Goal: Information Seeking & Learning: Learn about a topic

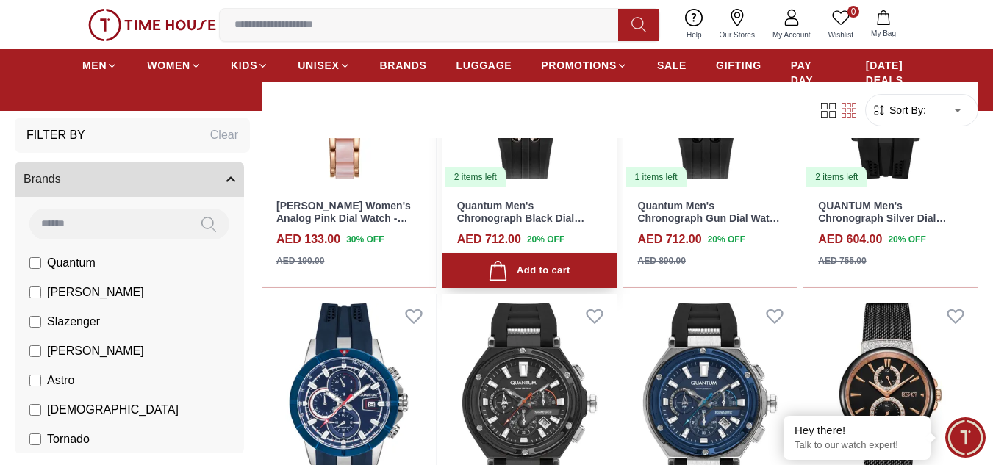
scroll to position [1763, 0]
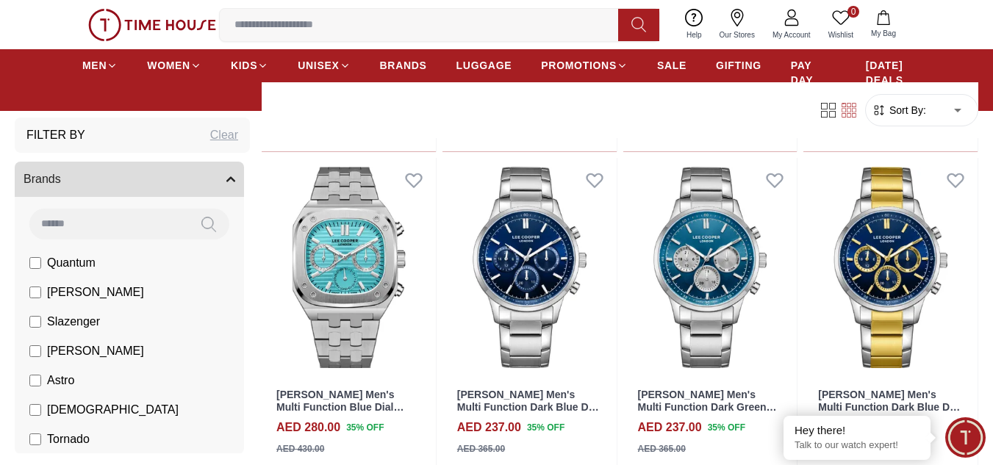
scroll to position [3012, 0]
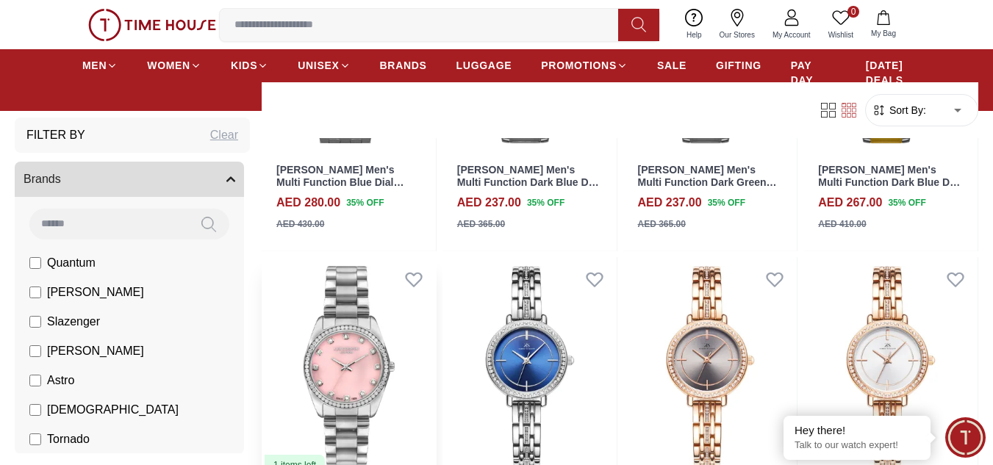
scroll to position [3012, 0]
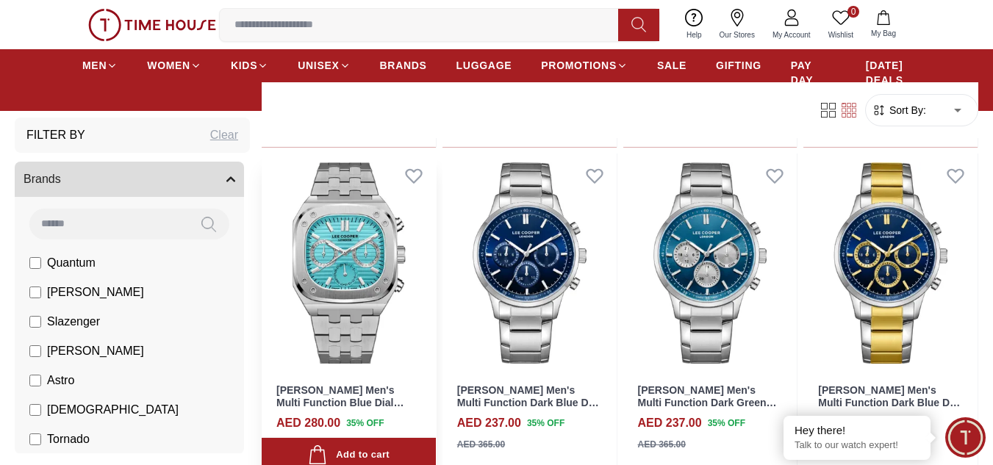
click at [369, 259] on img at bounding box center [349, 263] width 174 height 219
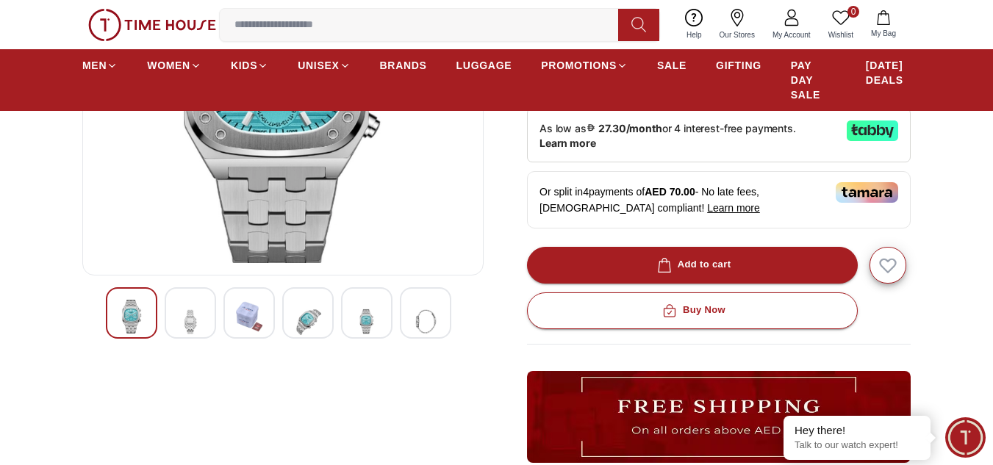
scroll to position [294, 0]
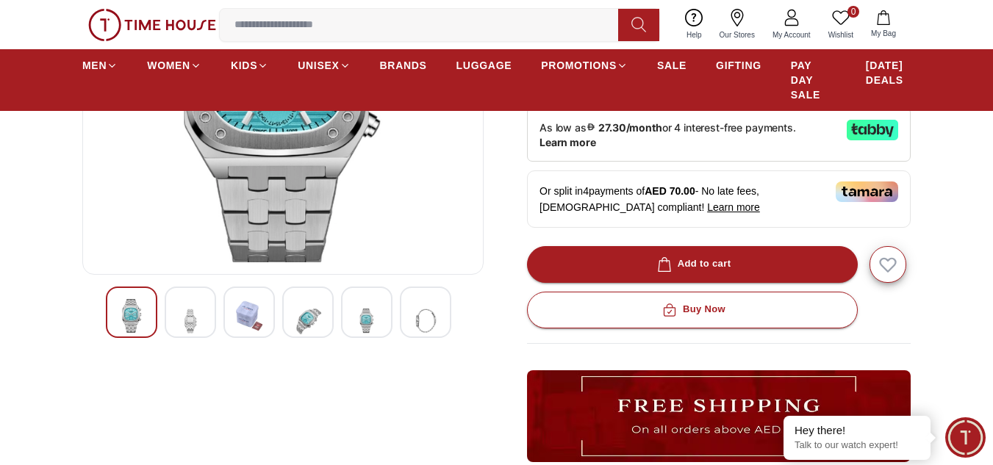
click at [192, 315] on img at bounding box center [190, 320] width 26 height 43
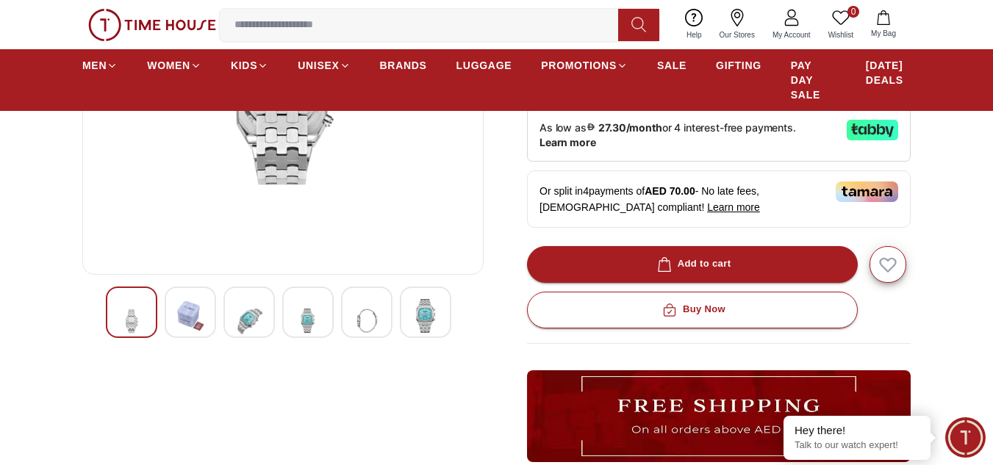
click at [251, 320] on img at bounding box center [249, 320] width 26 height 43
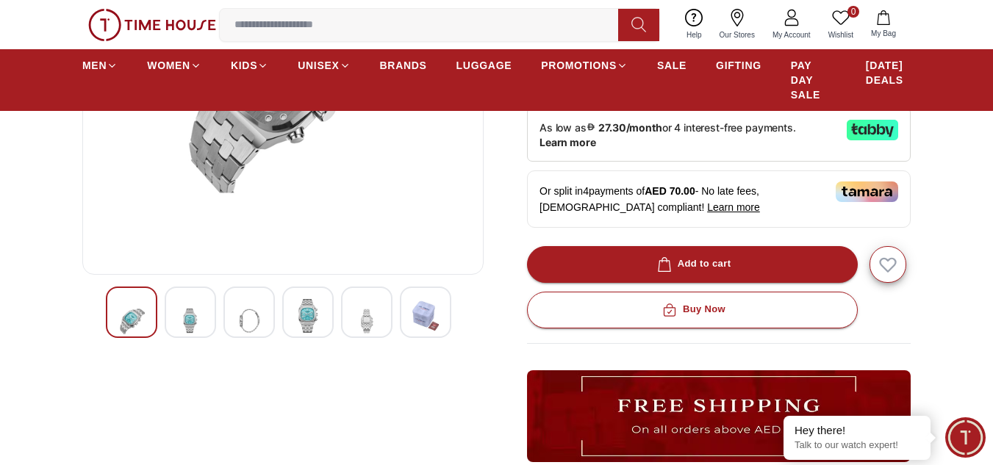
click at [305, 319] on img at bounding box center [308, 316] width 26 height 34
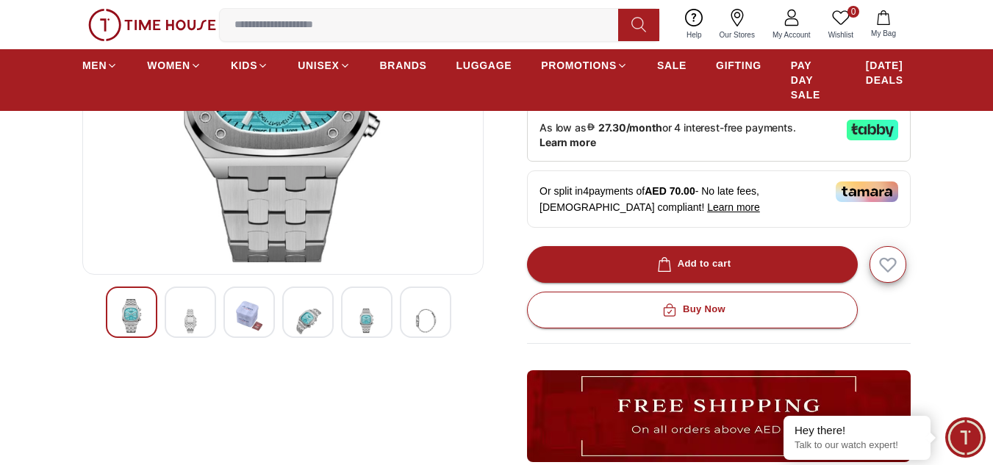
click at [375, 328] on img at bounding box center [366, 320] width 26 height 43
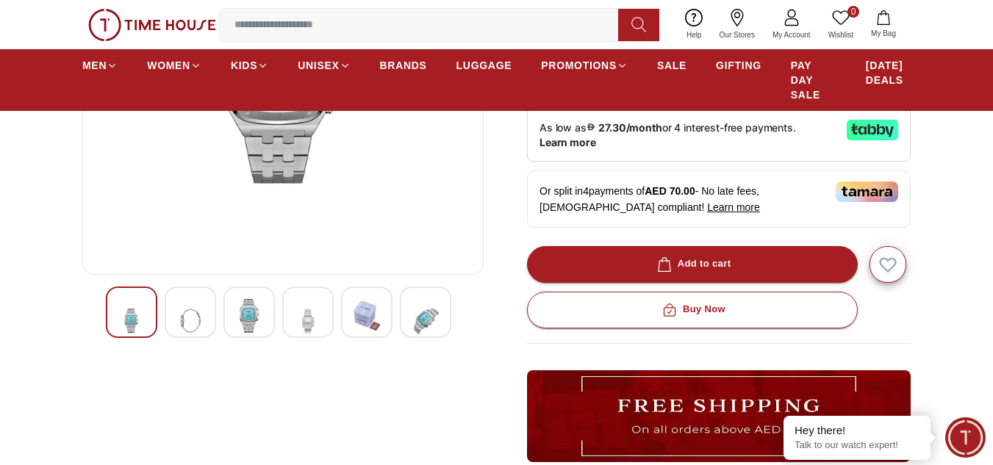
scroll to position [0, 0]
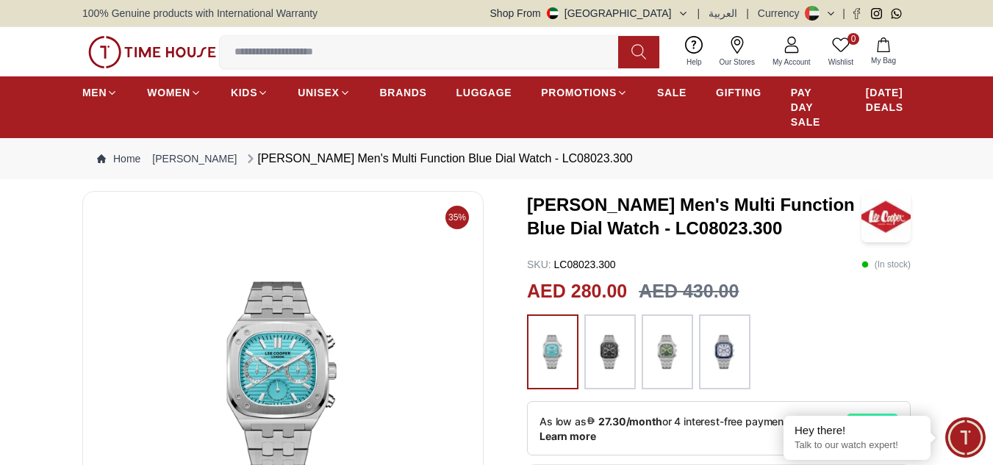
click at [609, 363] on img at bounding box center [609, 352] width 37 height 60
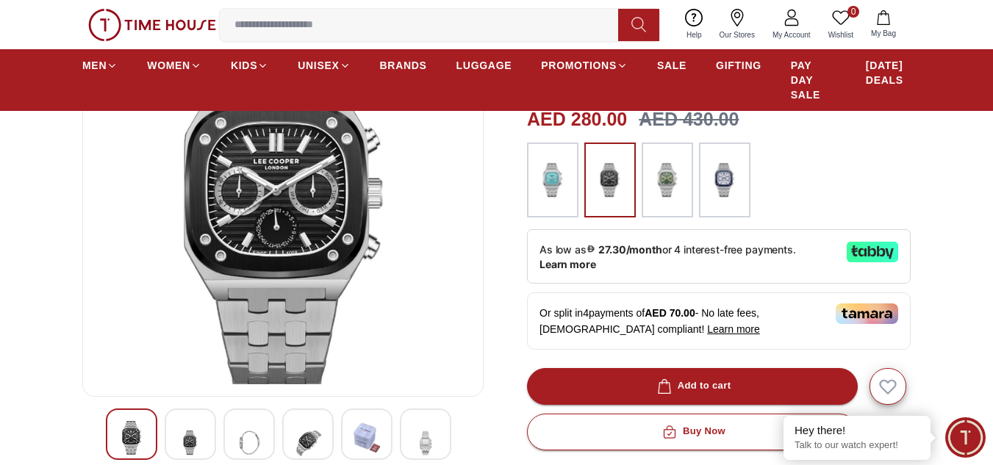
scroll to position [147, 0]
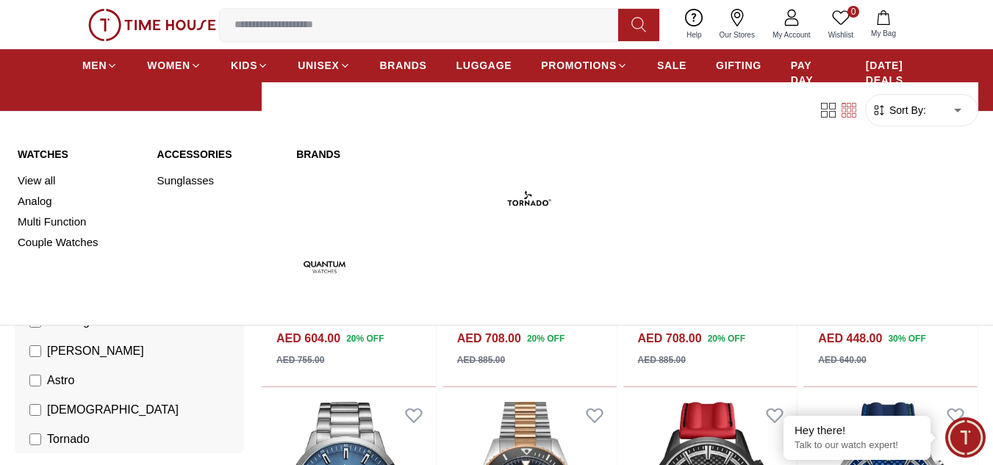
scroll to position [5564, 0]
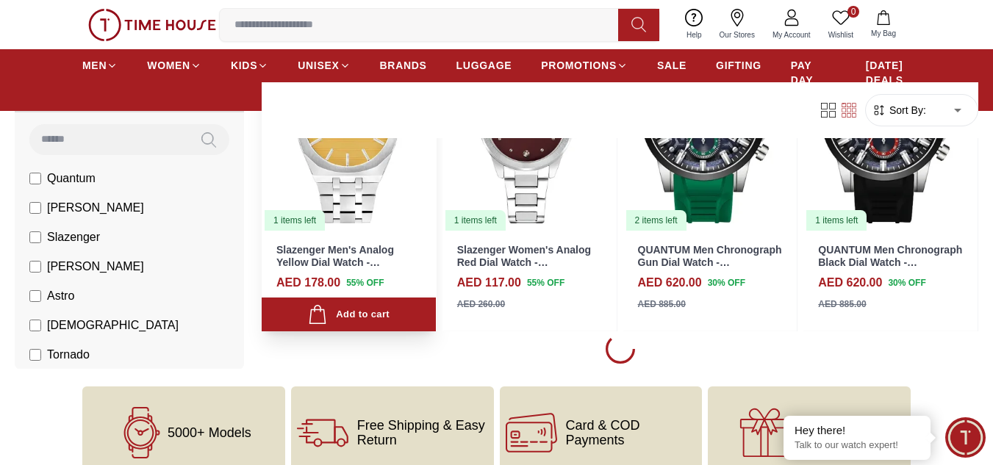
scroll to position [4976, 0]
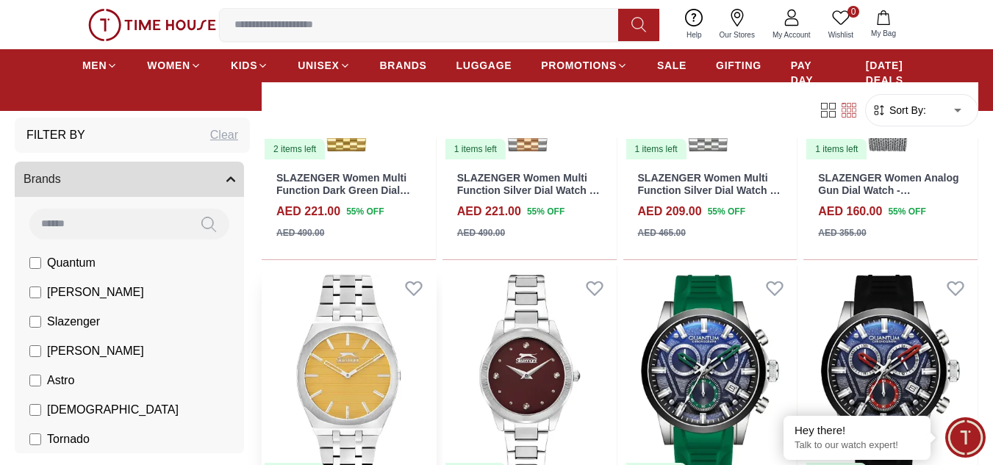
scroll to position [5050, 0]
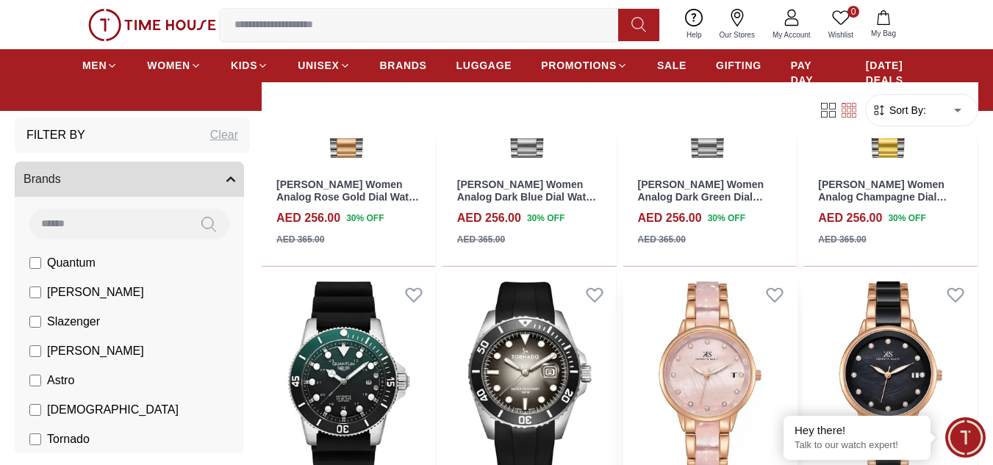
scroll to position [5564, 0]
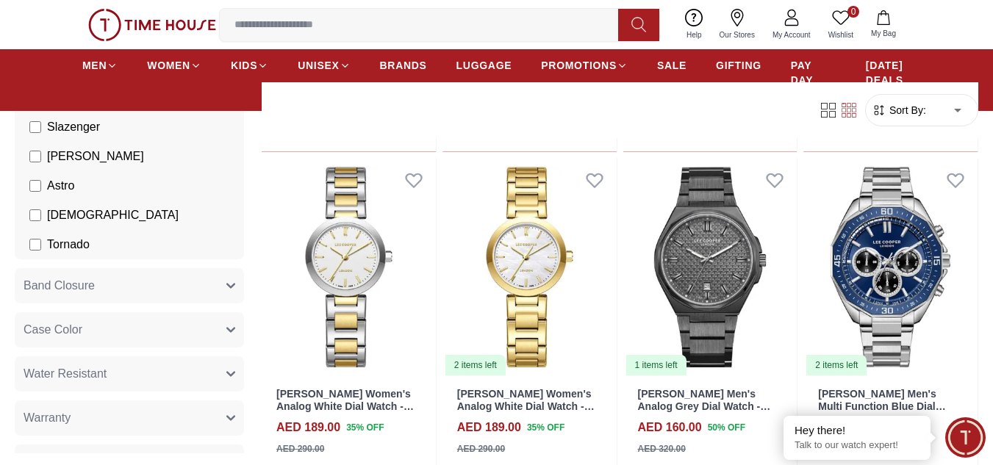
scroll to position [220, 0]
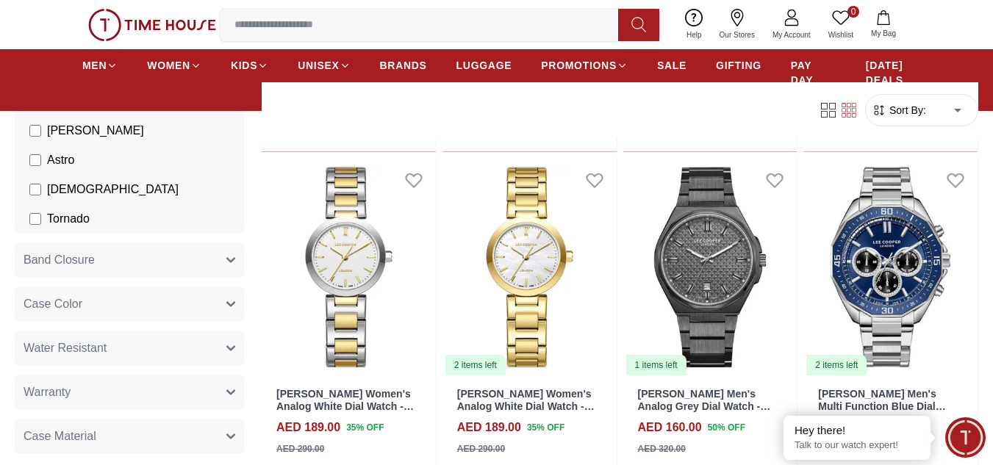
click at [104, 304] on button "Case Color" at bounding box center [129, 304] width 229 height 35
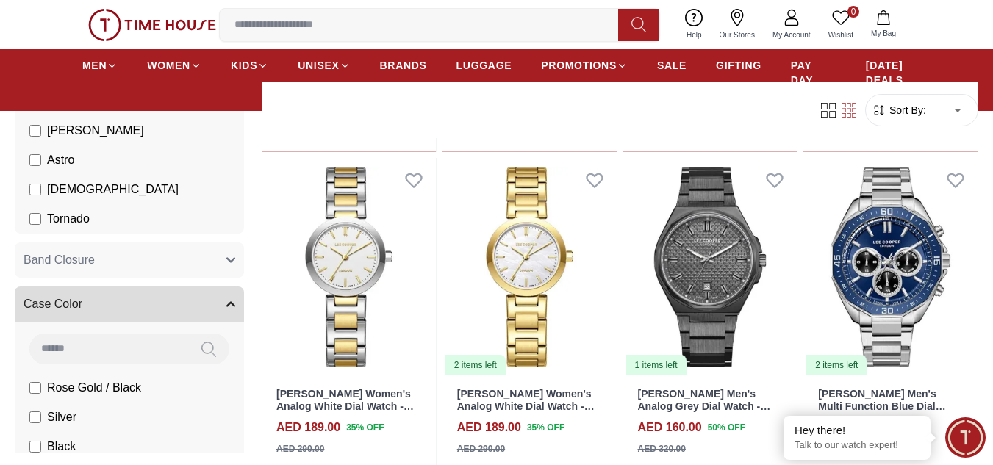
click at [104, 304] on button "Case Color" at bounding box center [129, 304] width 229 height 35
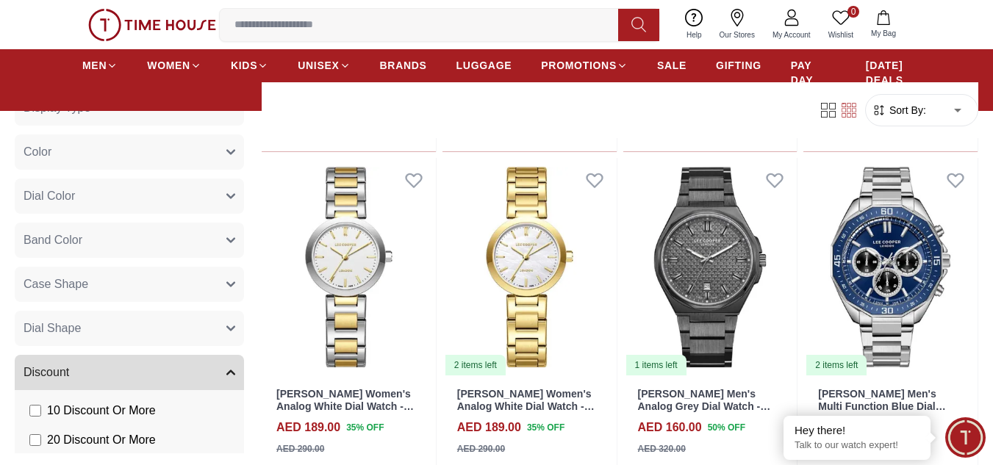
scroll to position [661, 0]
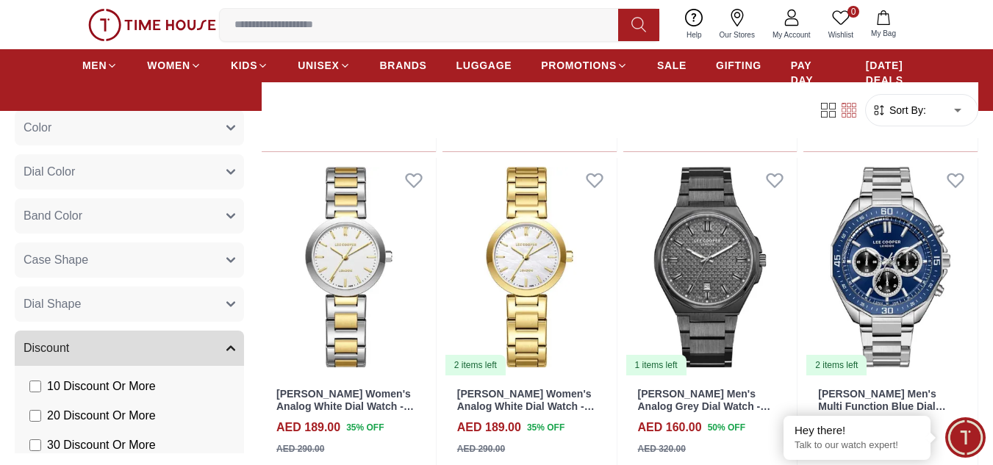
click at [93, 217] on button "Band Color" at bounding box center [129, 215] width 229 height 35
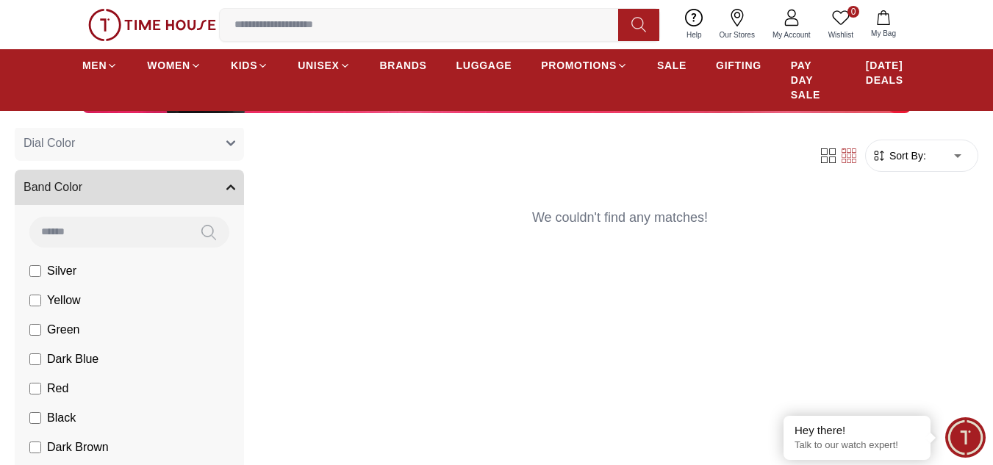
scroll to position [735, 0]
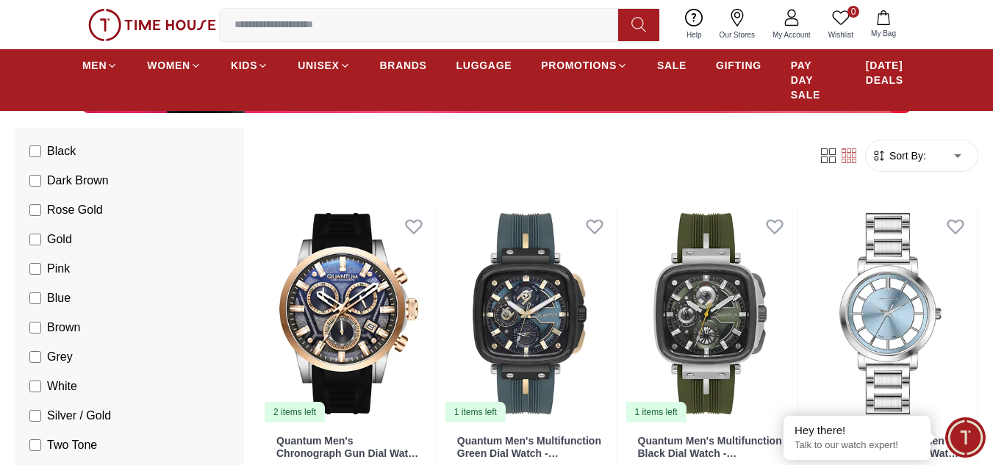
scroll to position [1029, 0]
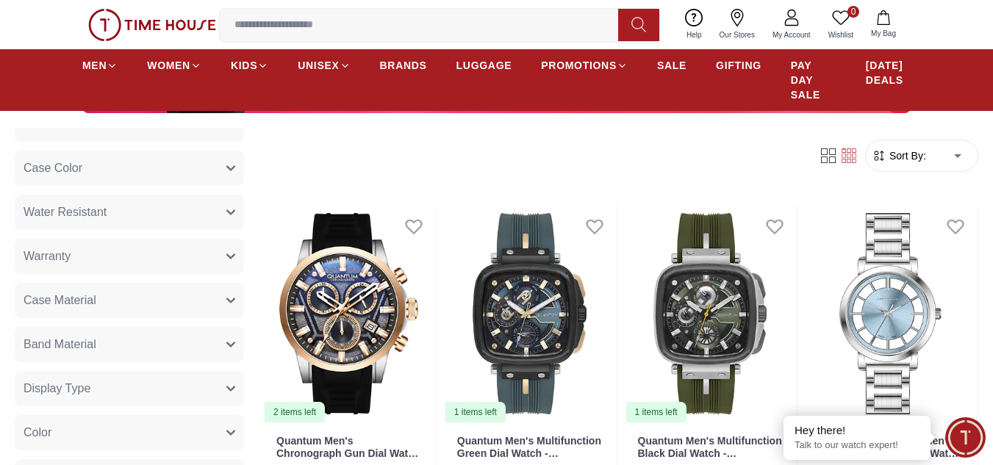
scroll to position [588, 0]
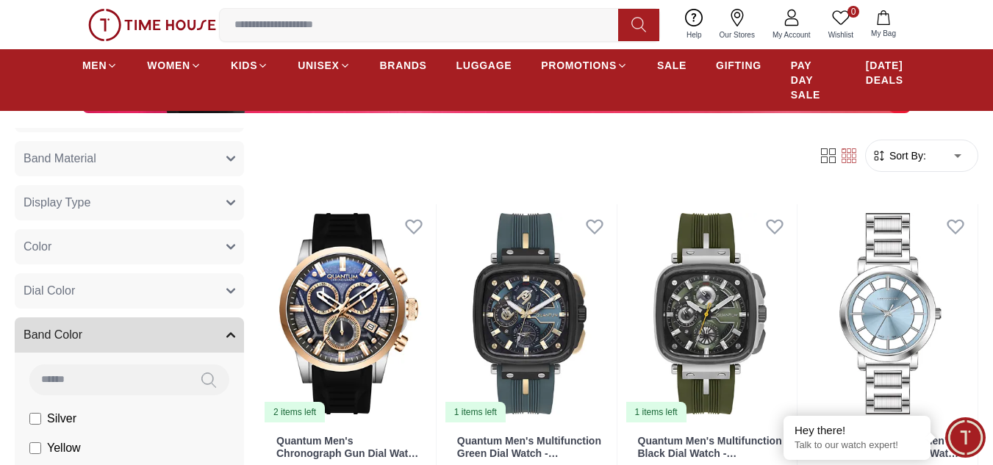
click at [113, 240] on button "Color" at bounding box center [129, 246] width 229 height 35
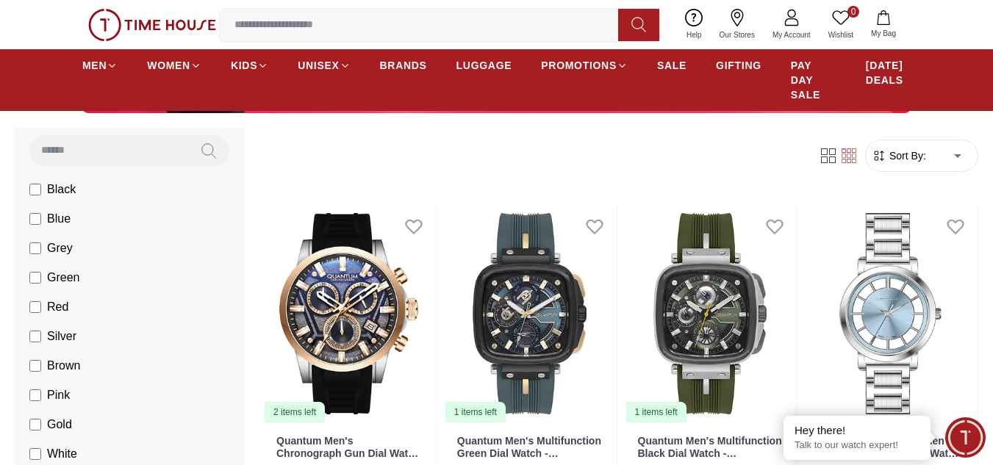
scroll to position [735, 0]
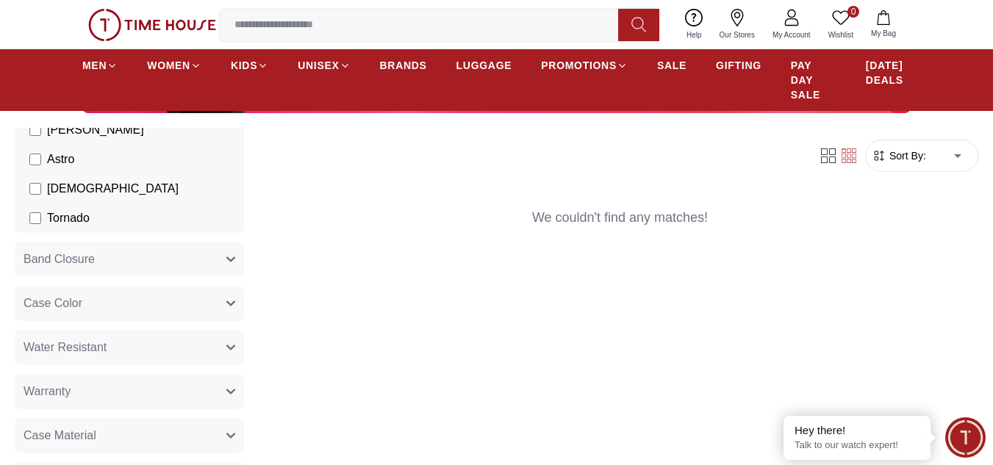
scroll to position [220, 0]
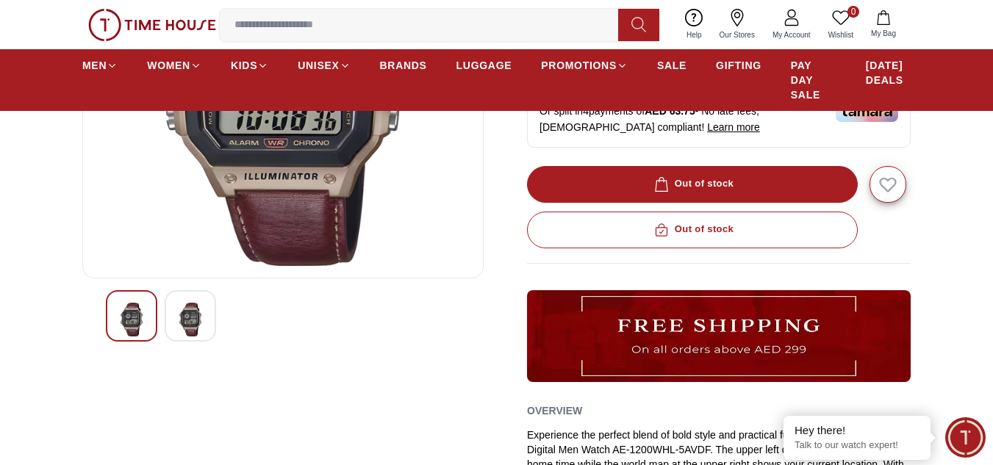
scroll to position [294, 0]
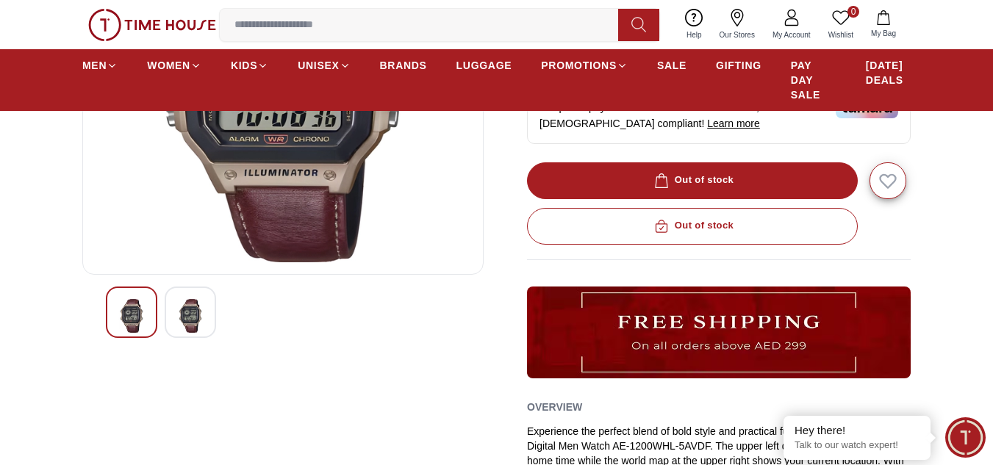
click at [709, 173] on div "Out of stock" at bounding box center [719, 180] width 384 height 37
click at [713, 179] on div "Out of stock" at bounding box center [719, 180] width 384 height 37
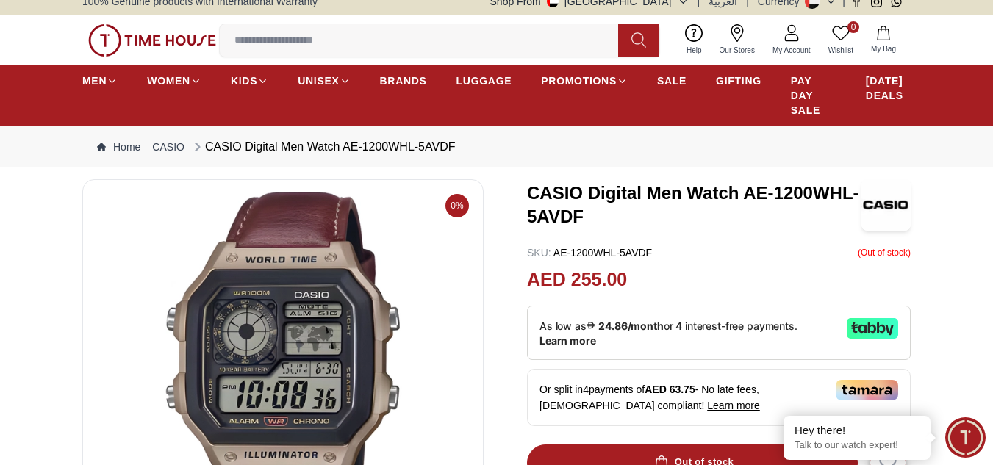
scroll to position [0, 0]
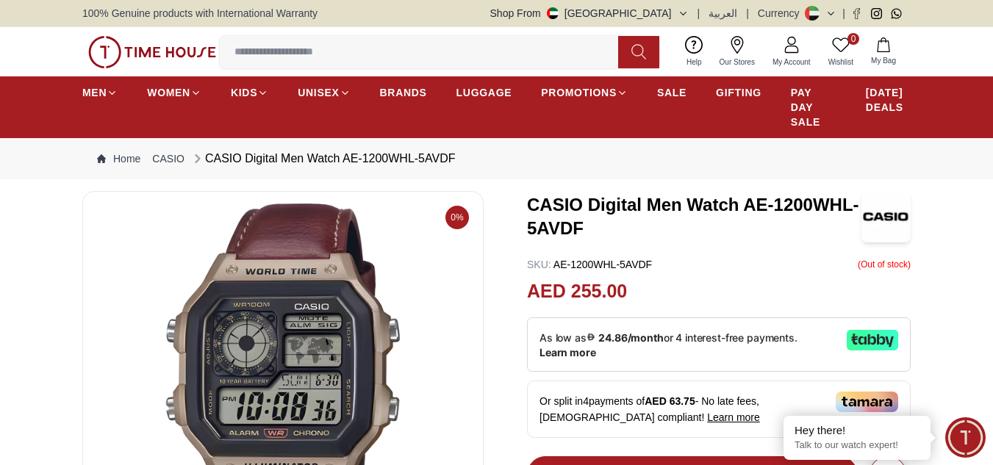
drag, startPoint x: 204, startPoint y: 155, endPoint x: 460, endPoint y: 160, distance: 256.5
click at [460, 160] on nav "Home CASIO CASIO Digital Men Watch AE-1200WHL-5AVDF" at bounding box center [496, 158] width 828 height 41
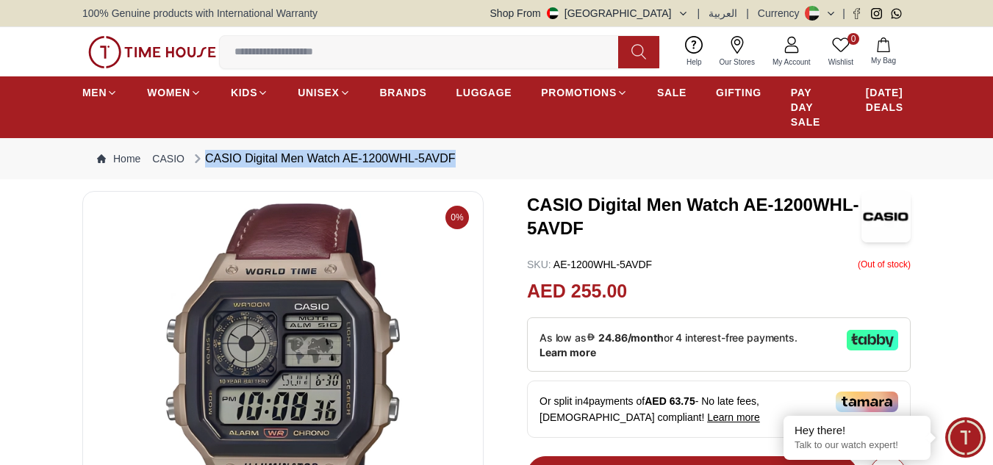
drag, startPoint x: 452, startPoint y: 159, endPoint x: 221, endPoint y: 156, distance: 230.7
click at [210, 154] on div "CASIO Digital Men Watch AE-1200WHL-5AVDF" at bounding box center [322, 159] width 265 height 18
copy div "ASIO Digital Men Watch AE-1200WHL-5AVDF"
